Goal: Task Accomplishment & Management: Manage account settings

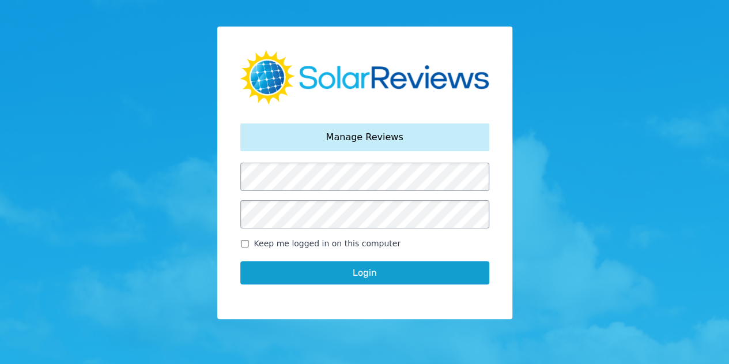
click at [248, 242] on input "Keep me logged in on this computer" at bounding box center [244, 243] width 9 height 7
checkbox input "true"
click at [300, 274] on button "Login" at bounding box center [364, 272] width 249 height 23
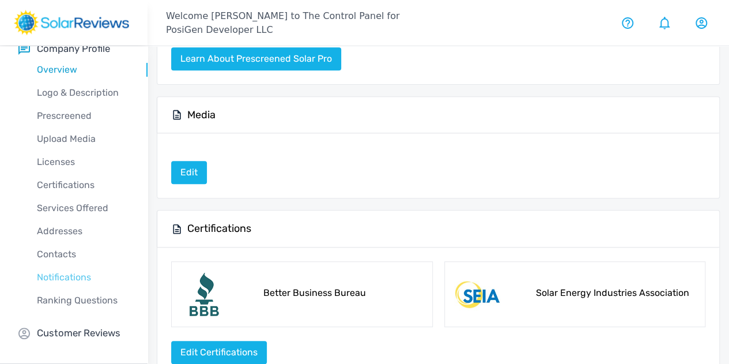
scroll to position [432, 0]
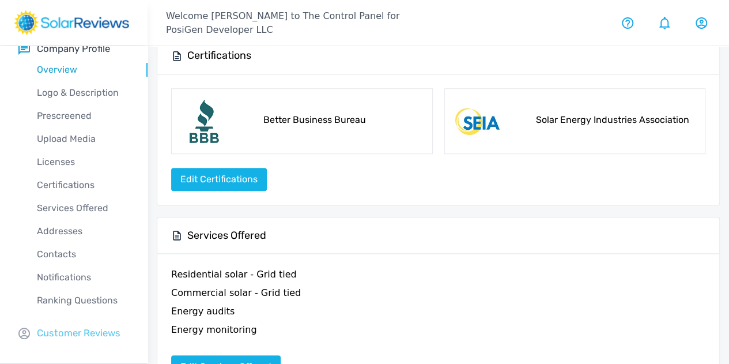
click at [86, 332] on p "Customer Reviews" at bounding box center [79, 333] width 84 height 14
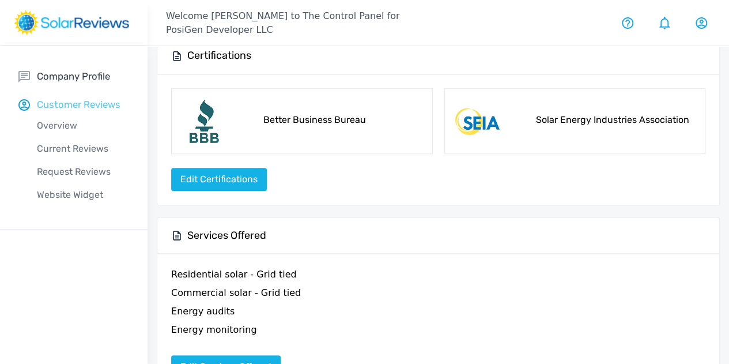
scroll to position [0, 0]
click at [58, 170] on p "Request Reviews" at bounding box center [82, 172] width 129 height 14
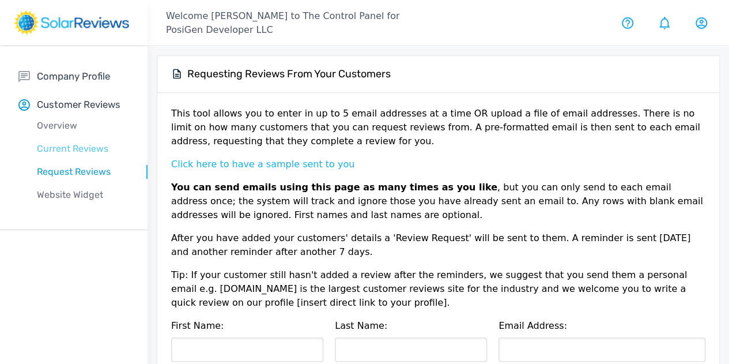
click at [70, 147] on p "Current Reviews" at bounding box center [82, 149] width 129 height 14
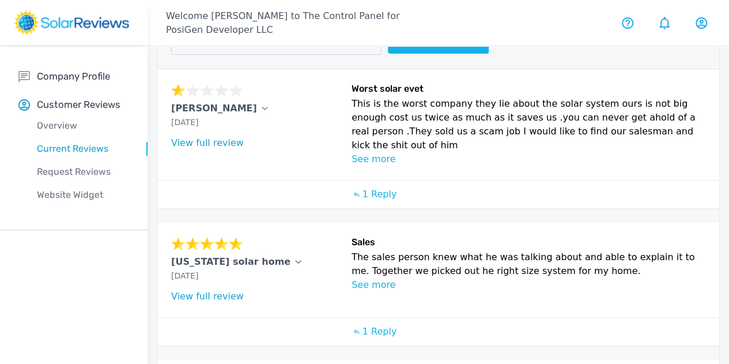
scroll to position [115, 0]
